Goal: Transaction & Acquisition: Purchase product/service

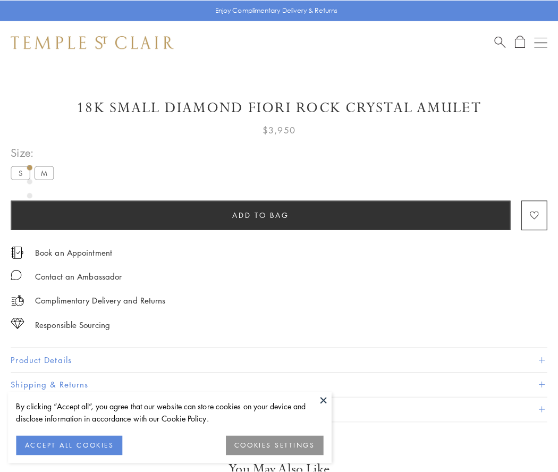
scroll to position [37, 0]
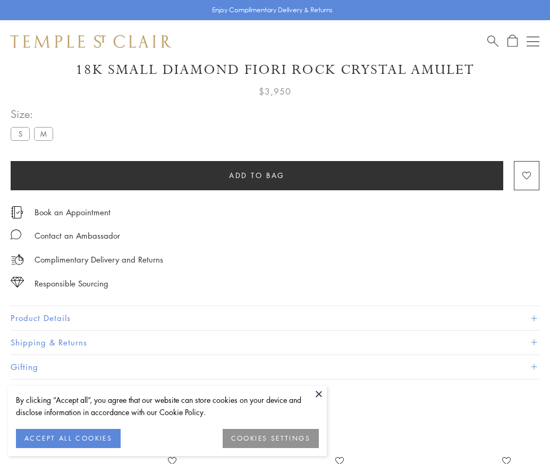
click at [257, 175] on span "Add to bag" at bounding box center [257, 175] width 56 height 12
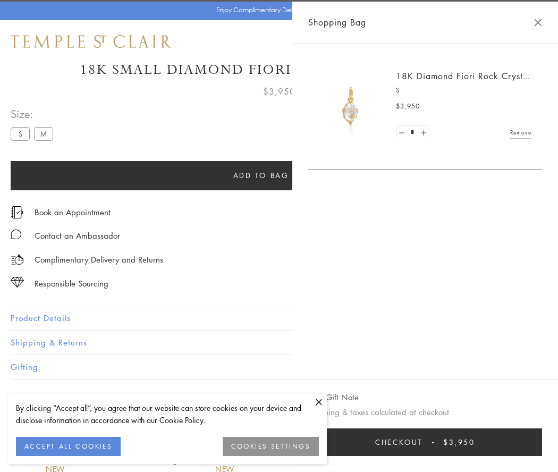
click at [432, 442] on button "Checkout $3,950" at bounding box center [425, 442] width 234 height 28
